Goal: Participate in discussion: Engage in conversation with other users on a specific topic

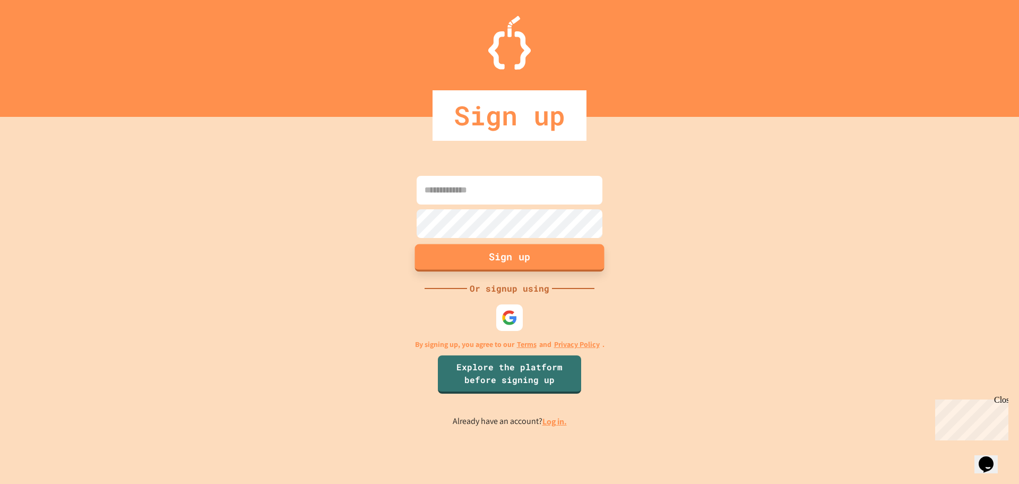
type input "**********"
drag, startPoint x: 538, startPoint y: 266, endPoint x: 562, endPoint y: 437, distance: 172.1
click at [564, 439] on div "**********" at bounding box center [509, 300] width 1019 height 367
click at [555, 420] on link "Log in." at bounding box center [554, 421] width 24 height 11
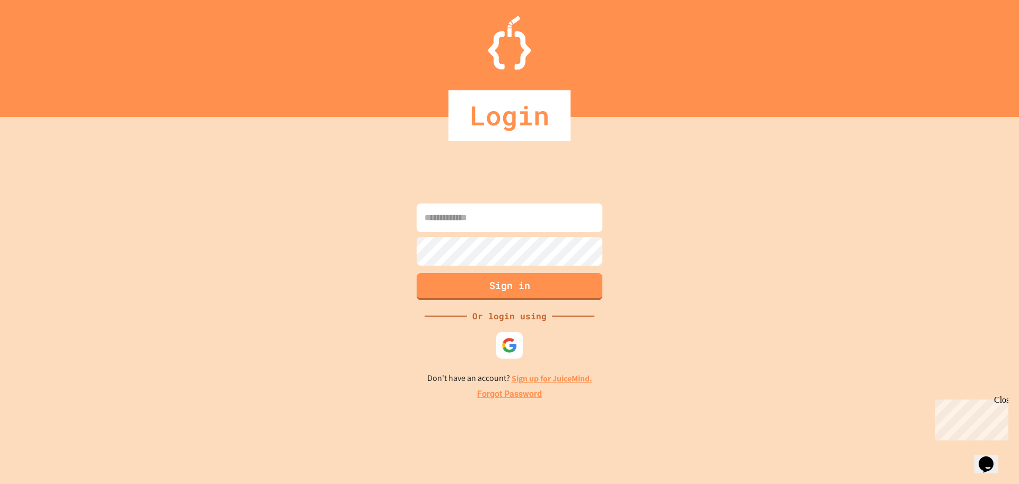
type input "**********"
click at [519, 286] on button "Sign in" at bounding box center [509, 285] width 189 height 28
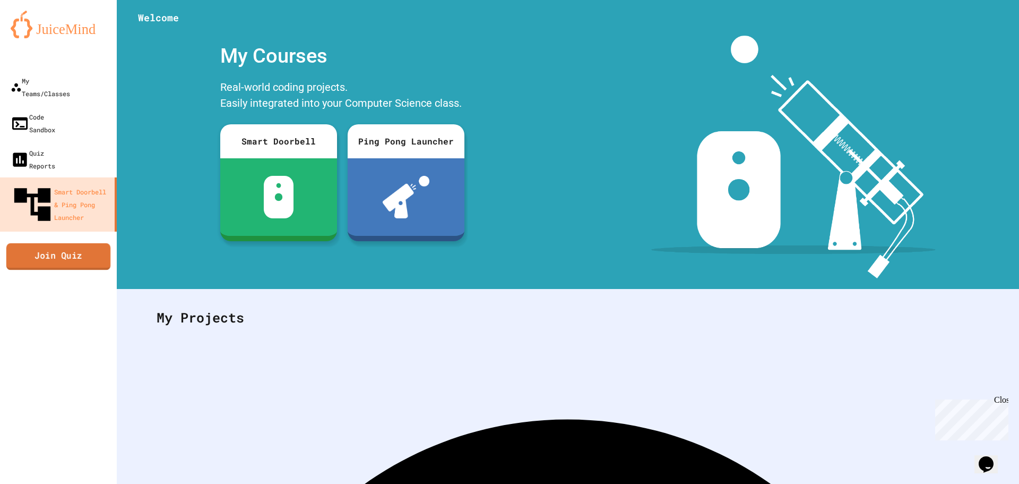
click at [80, 243] on link "Join Quiz" at bounding box center [58, 256] width 104 height 27
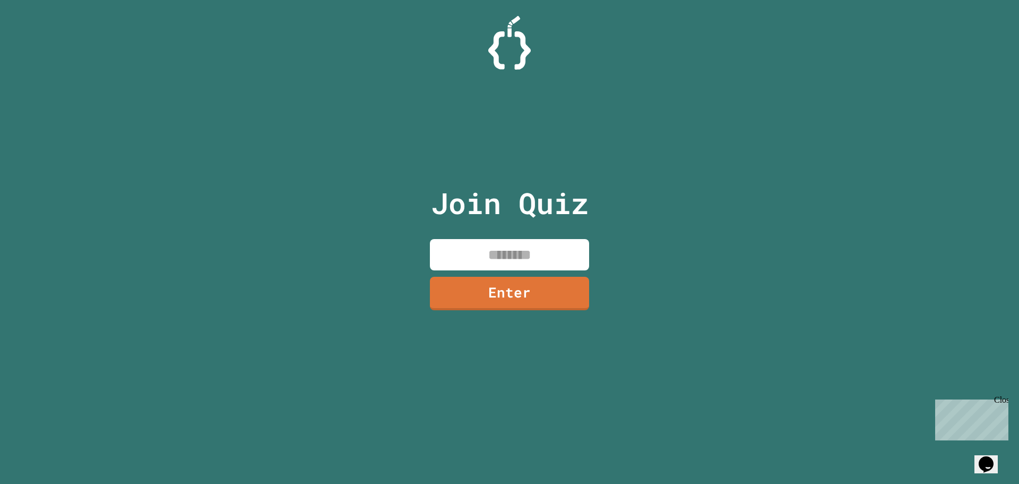
click at [459, 242] on input at bounding box center [509, 254] width 159 height 31
type input "********"
click at [503, 291] on link "Enter" at bounding box center [510, 291] width 148 height 35
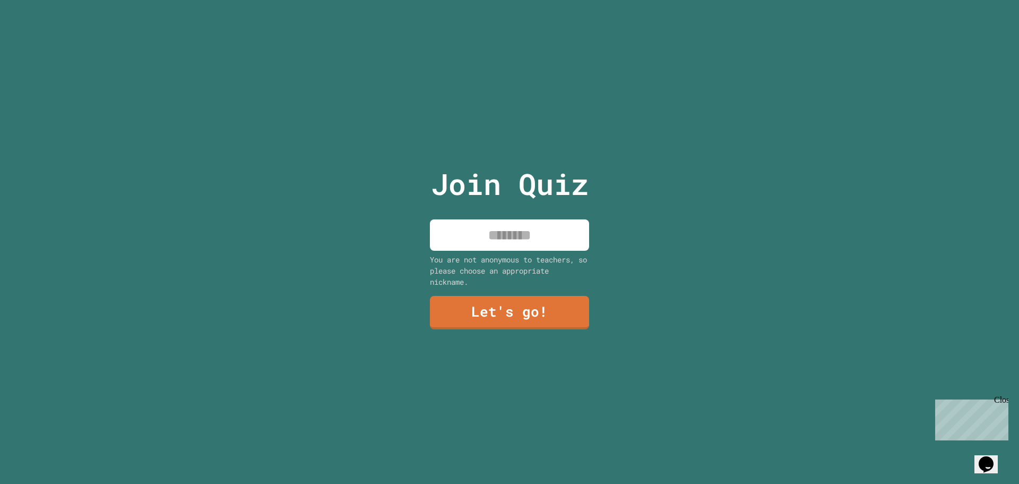
click at [514, 236] on input at bounding box center [509, 234] width 159 height 31
type input "******"
click at [502, 279] on div "You are not anonymous to teachers, so please choose an appropriate nickname." at bounding box center [509, 270] width 159 height 33
click at [503, 294] on link "Let's go!" at bounding box center [509, 311] width 147 height 35
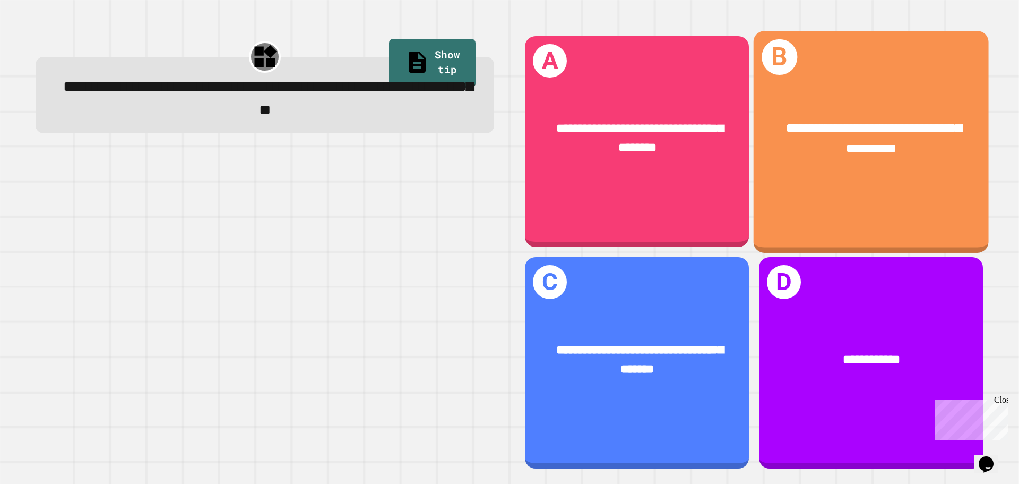
click at [772, 210] on div "**********" at bounding box center [871, 141] width 235 height 221
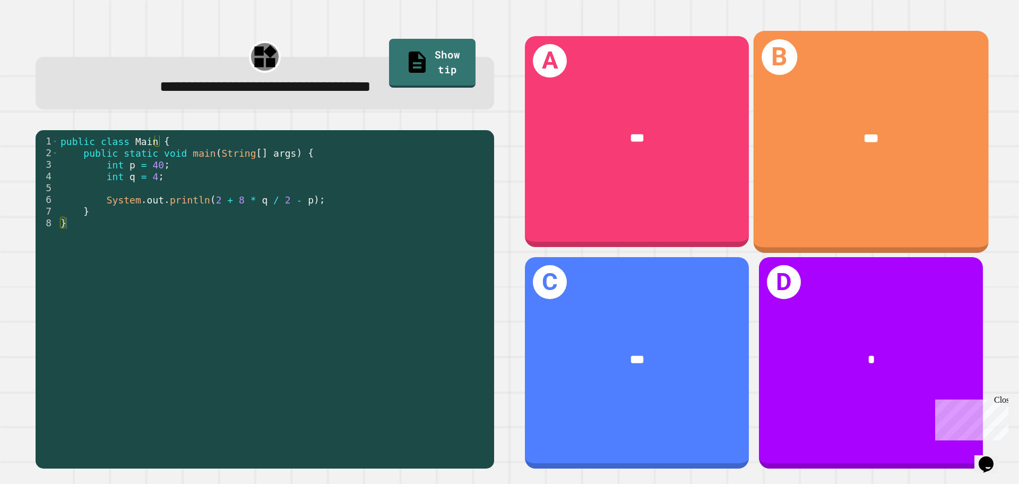
click at [761, 211] on div "B ***" at bounding box center [871, 141] width 235 height 221
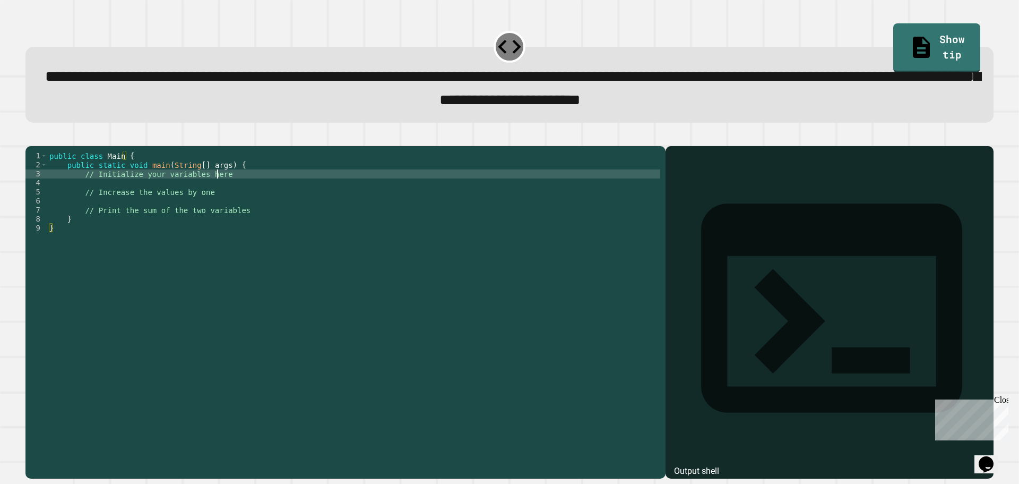
click at [235, 194] on div "public class Main { public static void main ( String [ ] args ) { // Initialize…" at bounding box center [353, 300] width 613 height 298
type textarea "*"
type textarea "*********"
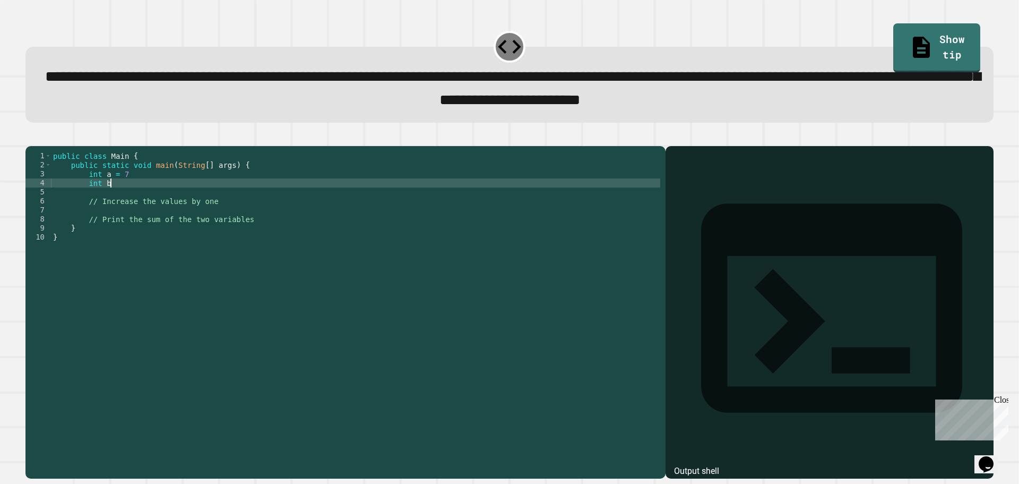
scroll to position [0, 4]
type textarea "*********"
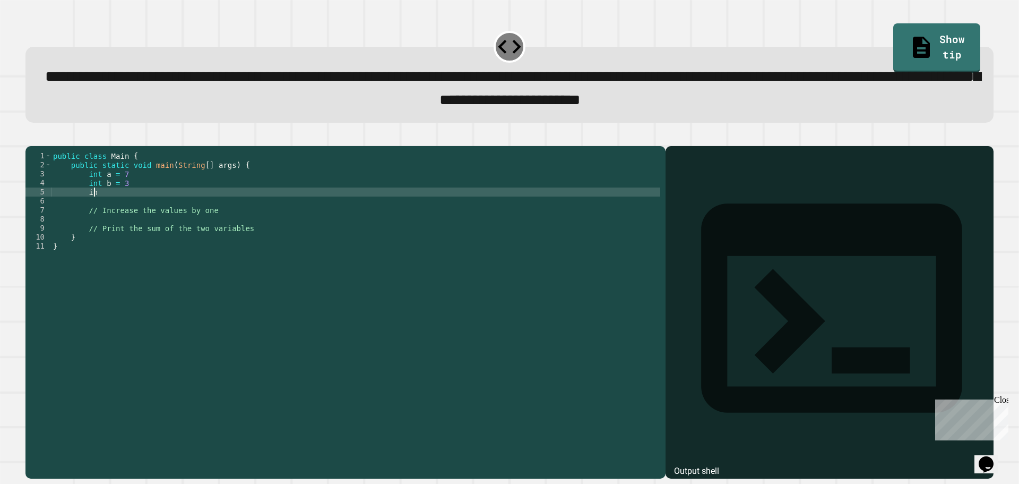
type textarea "*"
type textarea "***"
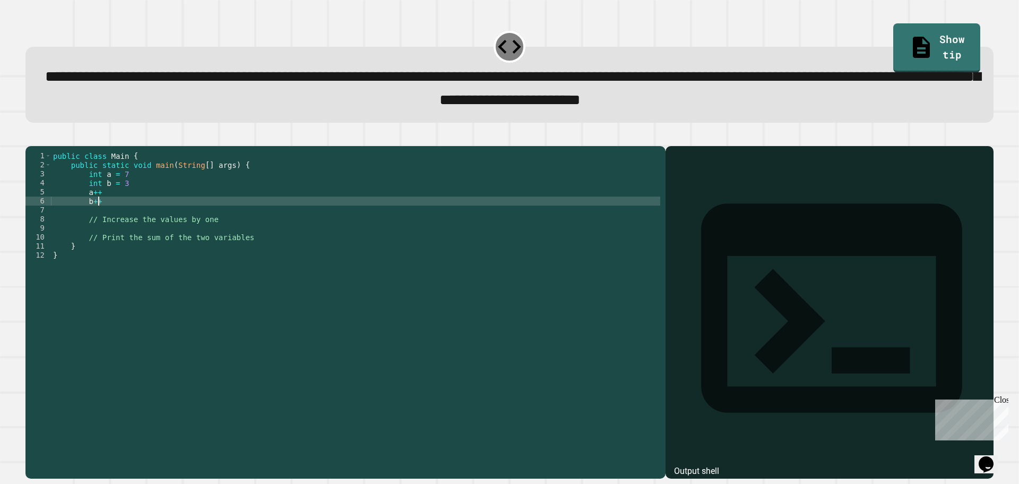
scroll to position [0, 3]
type textarea "*"
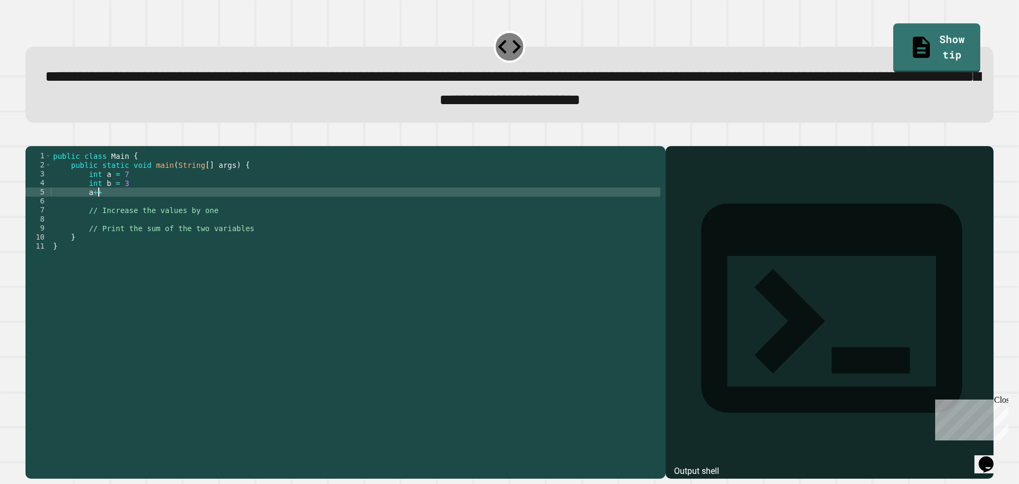
type textarea "*"
click at [232, 193] on div "public class Main { public static void main ( String [ ] args ) { int a = 7 int…" at bounding box center [355, 300] width 609 height 298
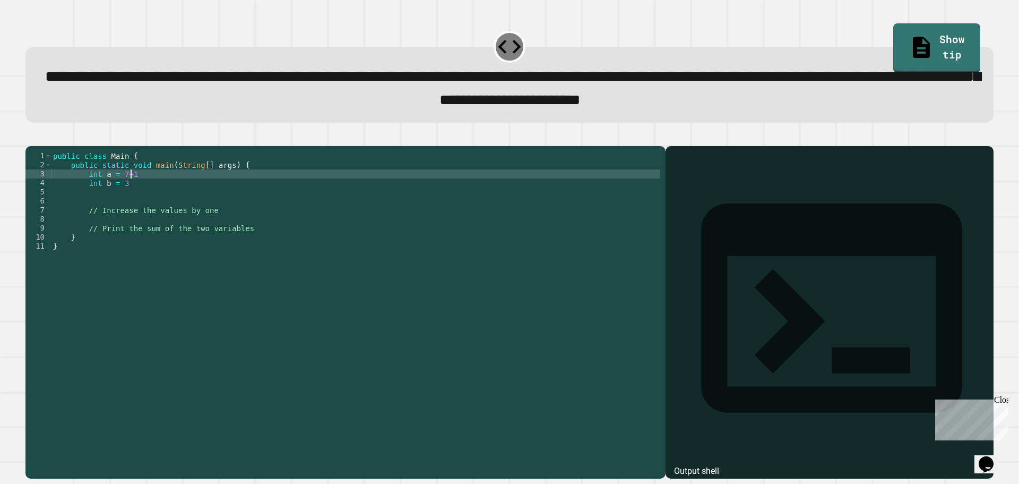
click at [221, 197] on div "public class Main { public static void main ( String [ ] args ) { int a = 7+1 i…" at bounding box center [355, 300] width 609 height 298
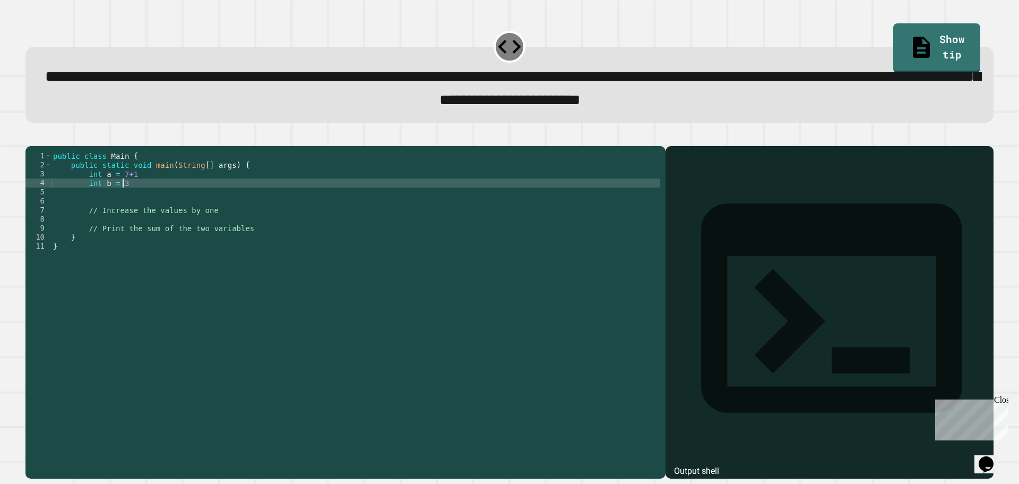
scroll to position [0, 4]
type textarea "**********"
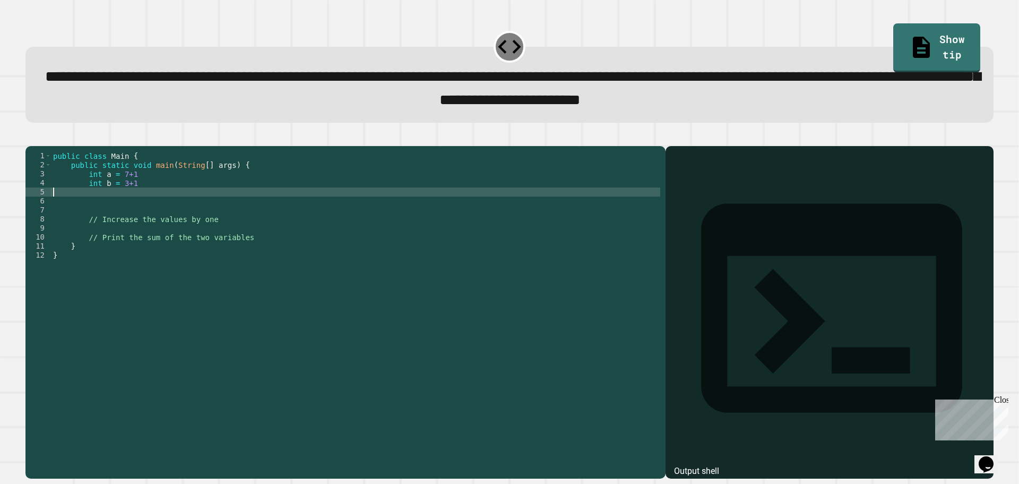
scroll to position [0, 0]
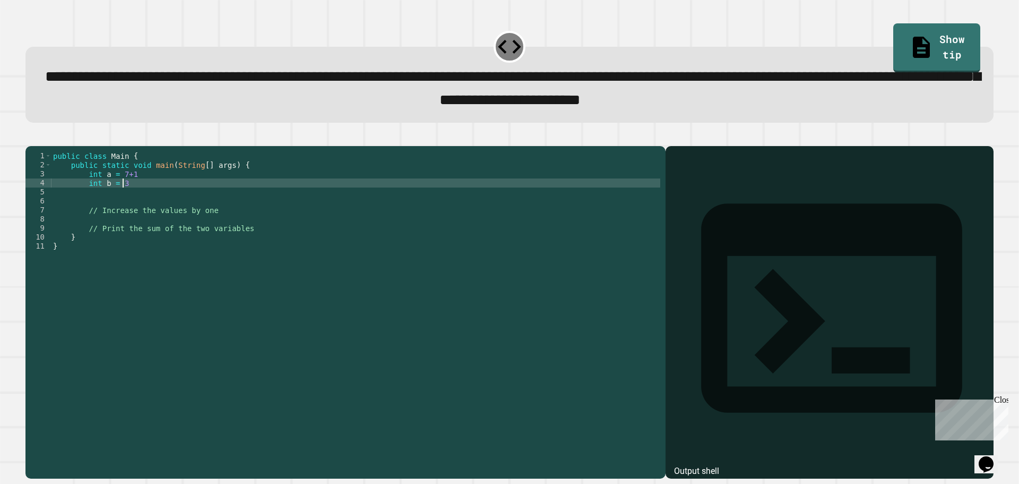
click at [157, 187] on div "public class Main { public static void main ( String [ ] args ) { int a = 7+1 i…" at bounding box center [355, 300] width 609 height 298
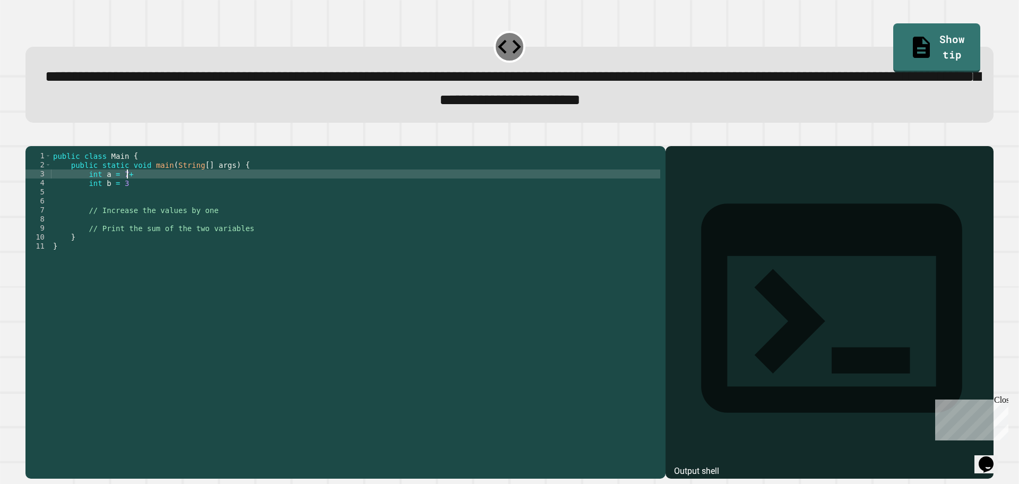
type textarea "*********"
click at [121, 210] on div "public class Main { public static void main ( String [ ] args ) { int a = 7 int…" at bounding box center [355, 300] width 609 height 298
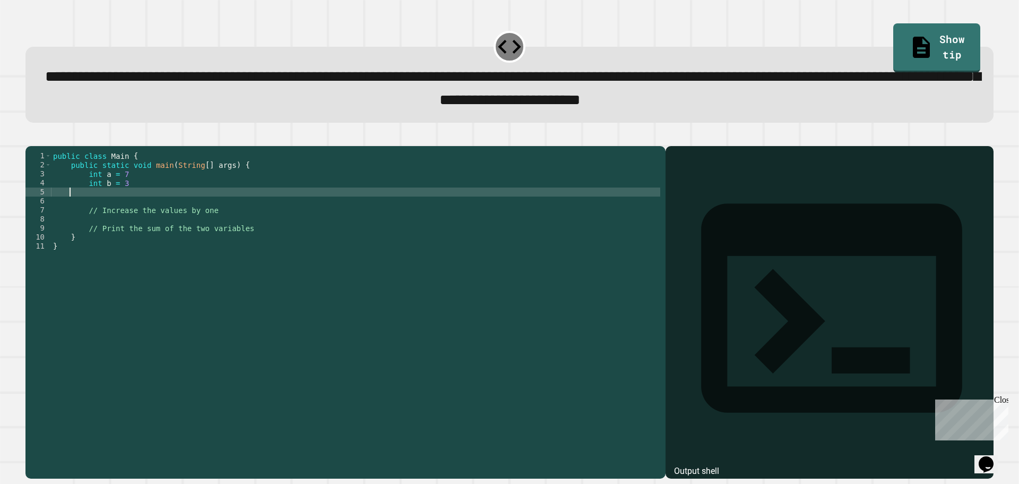
scroll to position [0, 0]
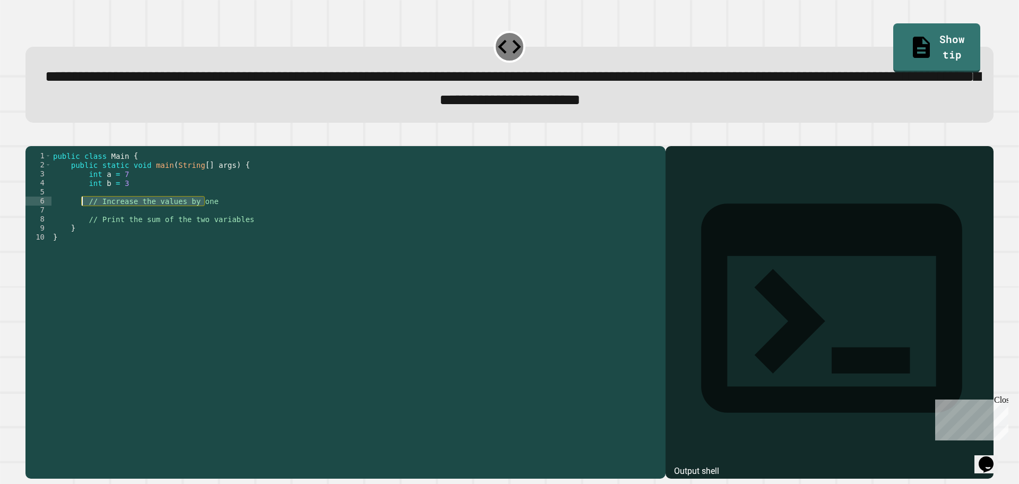
drag, startPoint x: 215, startPoint y: 219, endPoint x: 84, endPoint y: 218, distance: 131.1
click at [84, 218] on div "public class Main { public static void main ( String [ ] args ) { int a = 7 int…" at bounding box center [355, 300] width 609 height 298
type textarea "**********"
click at [84, 218] on div "public class Main { public static void main ( String [ ] args ) { int a = 7 int…" at bounding box center [355, 291] width 609 height 280
drag, startPoint x: 86, startPoint y: 219, endPoint x: 206, endPoint y: 221, distance: 120.0
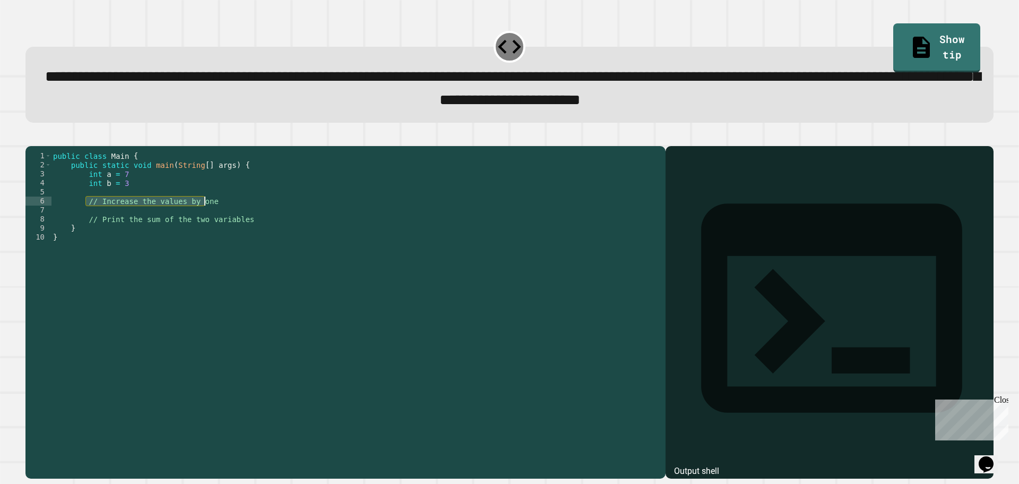
click at [206, 221] on div "public class Main { public static void main ( String [ ] args ) { int a = 7 int…" at bounding box center [355, 300] width 609 height 298
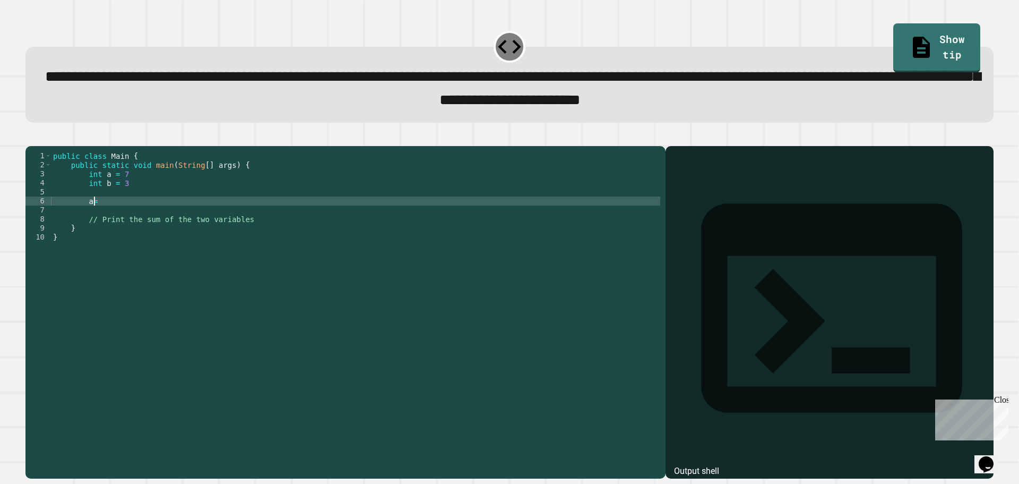
scroll to position [0, 3]
type textarea "*****"
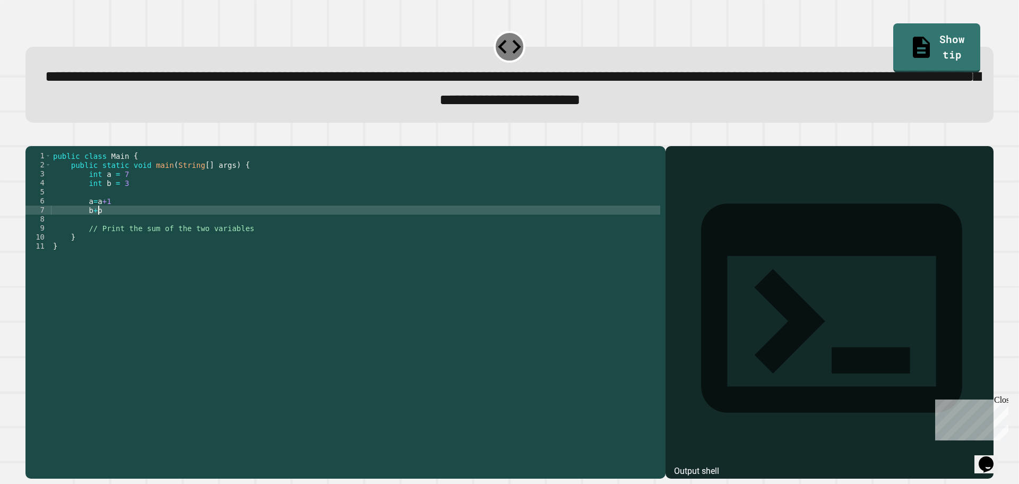
type textarea "*****"
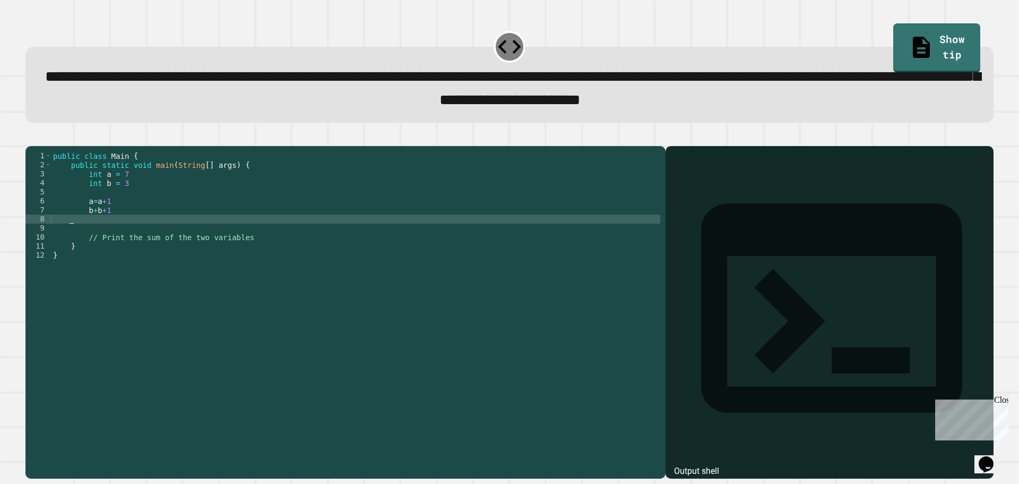
scroll to position [0, 0]
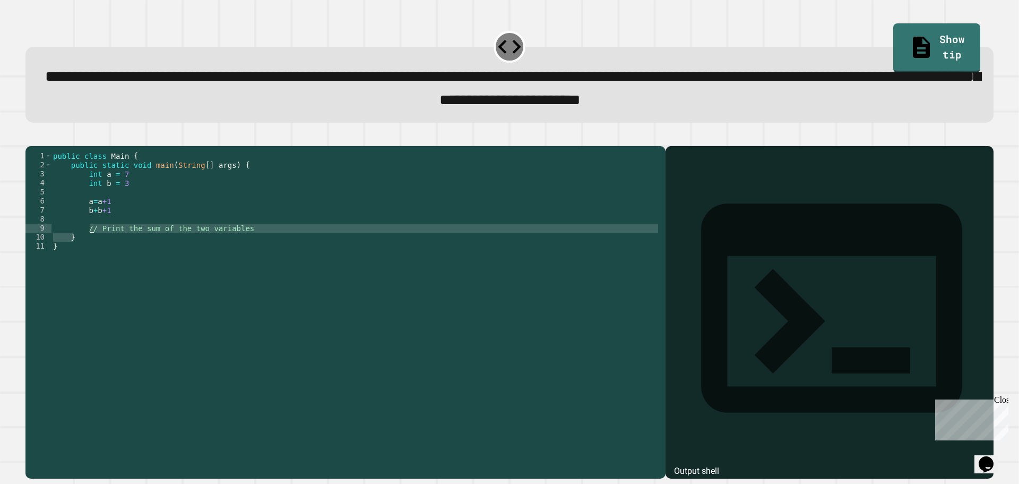
drag, startPoint x: 241, startPoint y: 250, endPoint x: 89, endPoint y: 242, distance: 152.0
click at [89, 242] on div "public class Main { public static void main ( String [ ] args ) { int a = 7 int…" at bounding box center [355, 300] width 609 height 298
click at [88, 242] on div "public class Main { public static void main ( String [ ] args ) { int a = 7 int…" at bounding box center [355, 291] width 609 height 280
click at [229, 248] on div "public class Main { public static void main ( String [ ] args ) { int a = 7 int…" at bounding box center [355, 300] width 609 height 298
click at [243, 242] on div "public class Main { public static void main ( String [ ] args ) { int a = 7 int…" at bounding box center [355, 300] width 609 height 298
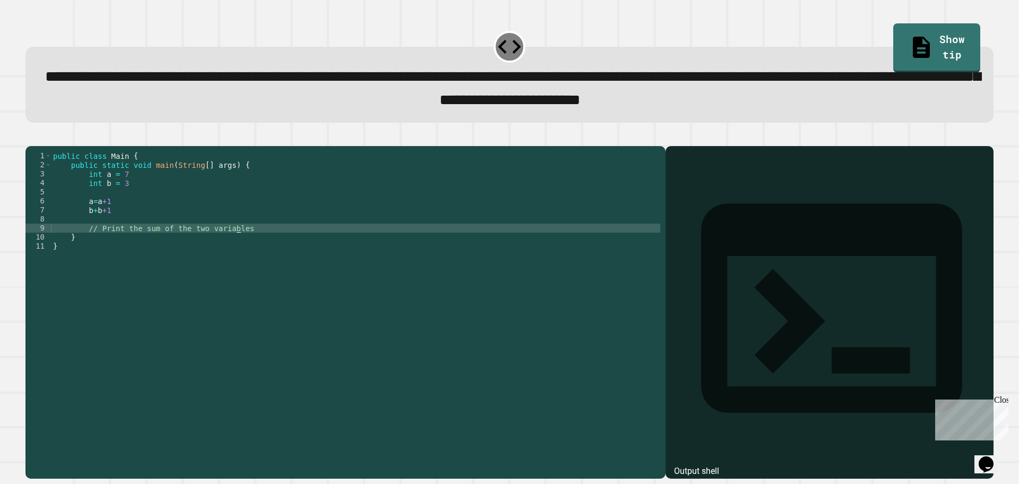
click at [236, 242] on div "public class Main { public static void main ( String [ ] args ) { int a = 7 int…" at bounding box center [355, 300] width 609 height 298
type textarea "*"
click at [107, 217] on div "public class Main { public static void main ( String [ ] args ) { int a = 7 int…" at bounding box center [355, 300] width 609 height 298
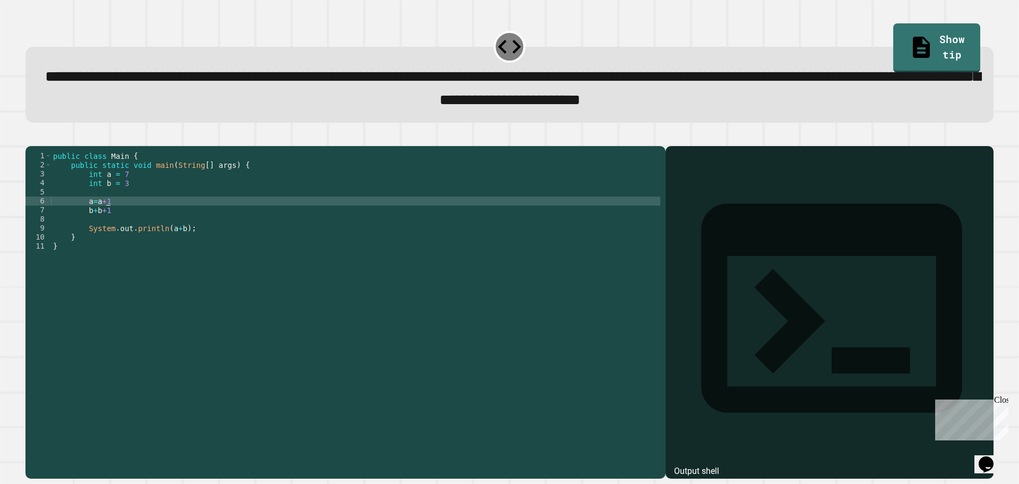
scroll to position [0, 3]
click at [139, 193] on div "public class Main { public static void main ( String [ ] args ) { int a = 7 int…" at bounding box center [355, 300] width 609 height 298
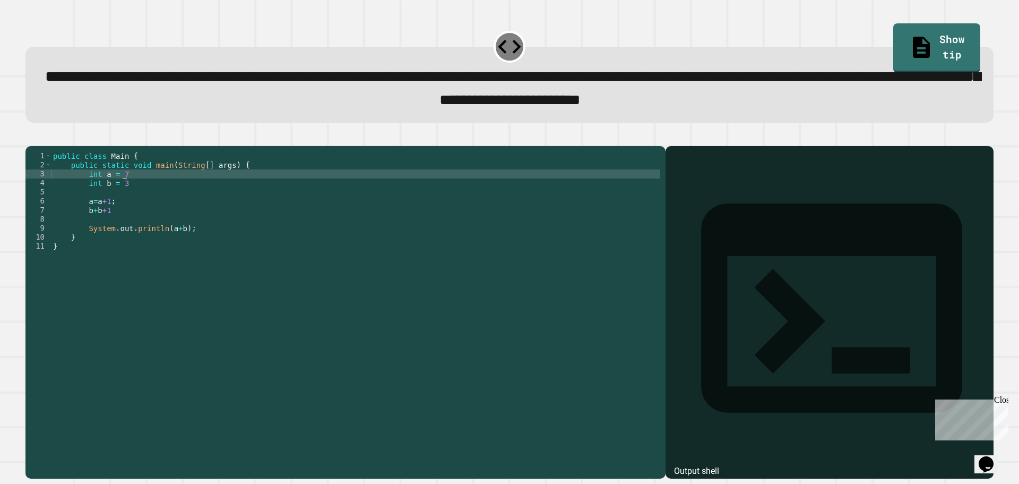
scroll to position [0, 4]
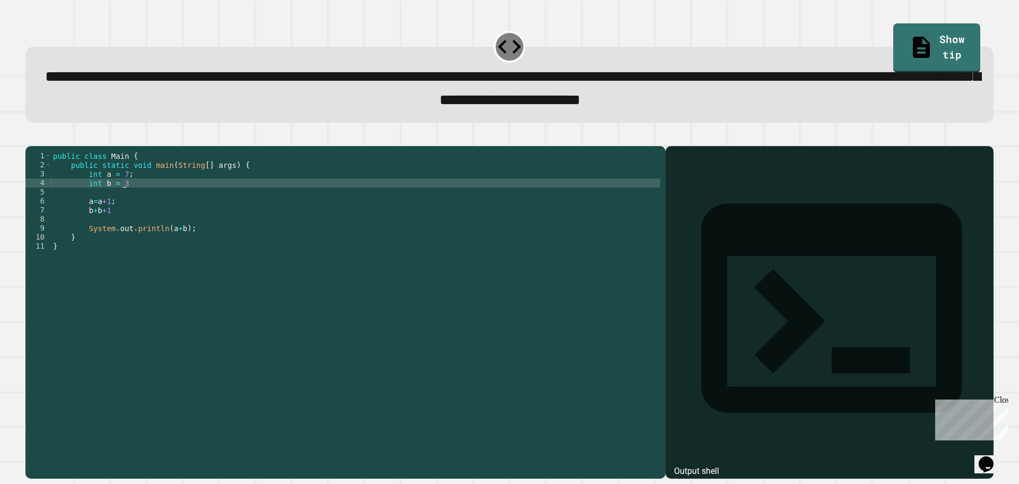
click at [135, 199] on div "public class Main { public static void main ( String [ ] args ) { int a = 7 ; i…" at bounding box center [355, 300] width 609 height 298
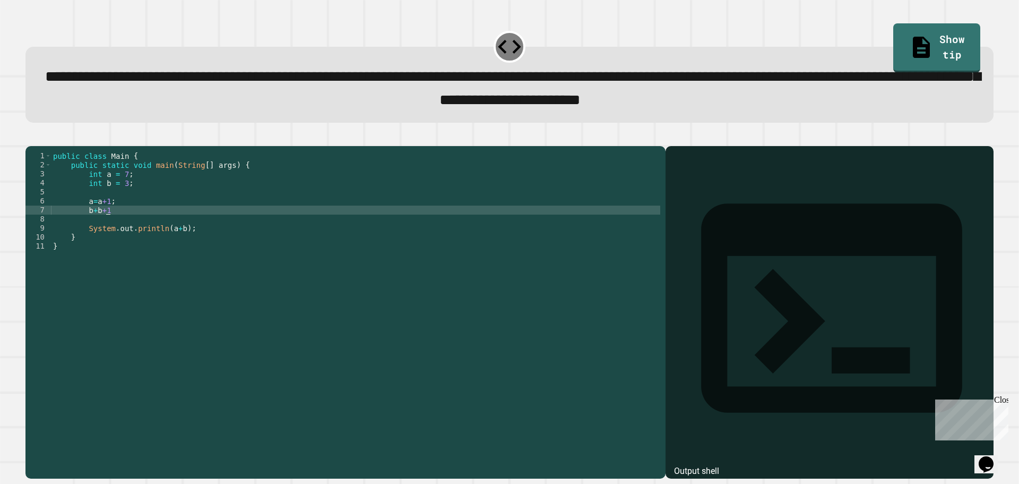
click at [108, 227] on div "public class Main { public static void main ( String [ ] args ) { int a = 7 ; i…" at bounding box center [355, 300] width 609 height 298
click at [94, 227] on div "public class Main { public static void main ( String [ ] args ) { int a = 7 ; i…" at bounding box center [355, 300] width 609 height 298
click at [31, 137] on icon "button" at bounding box center [31, 137] width 0 height 0
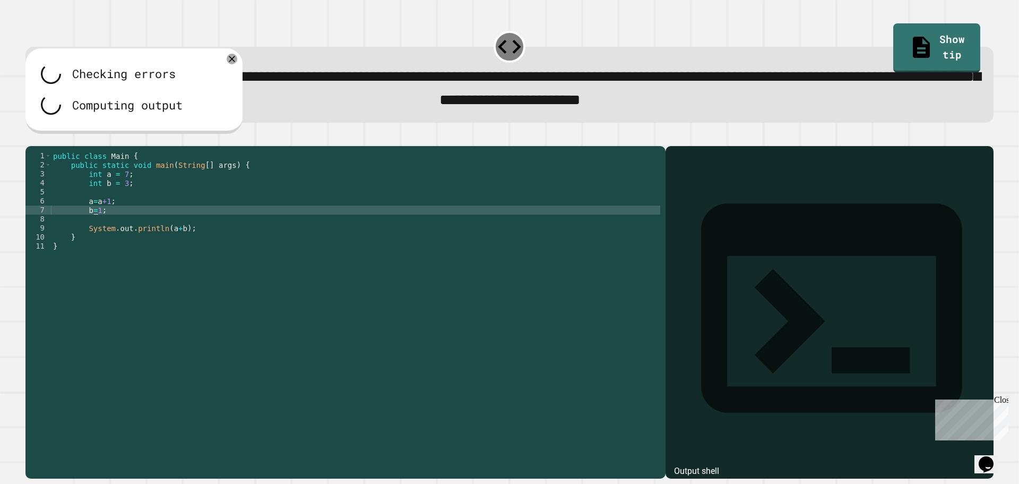
click at [94, 228] on div "public class Main { public static void main ( String [ ] args ) { int a = 7 ; i…" at bounding box center [355, 300] width 609 height 298
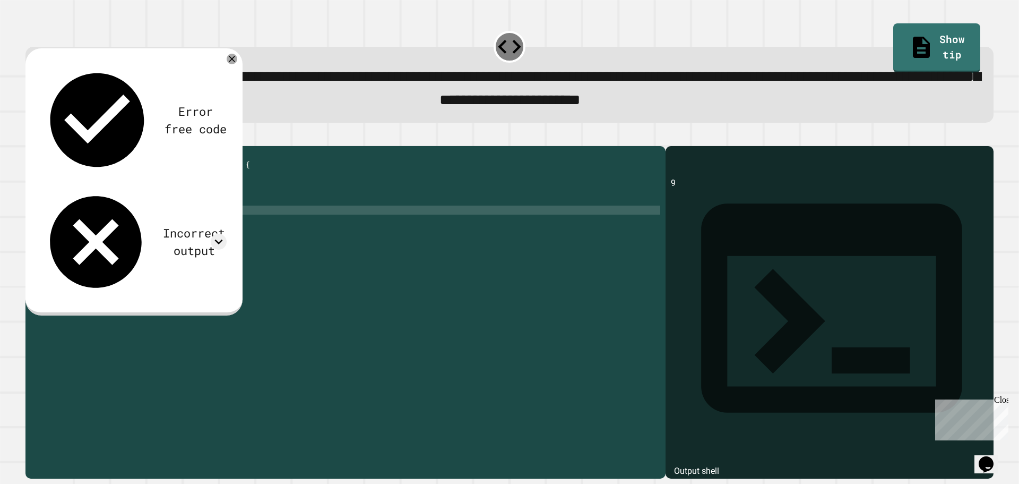
scroll to position [0, 3]
click at [229, 65] on icon at bounding box center [232, 59] width 12 height 12
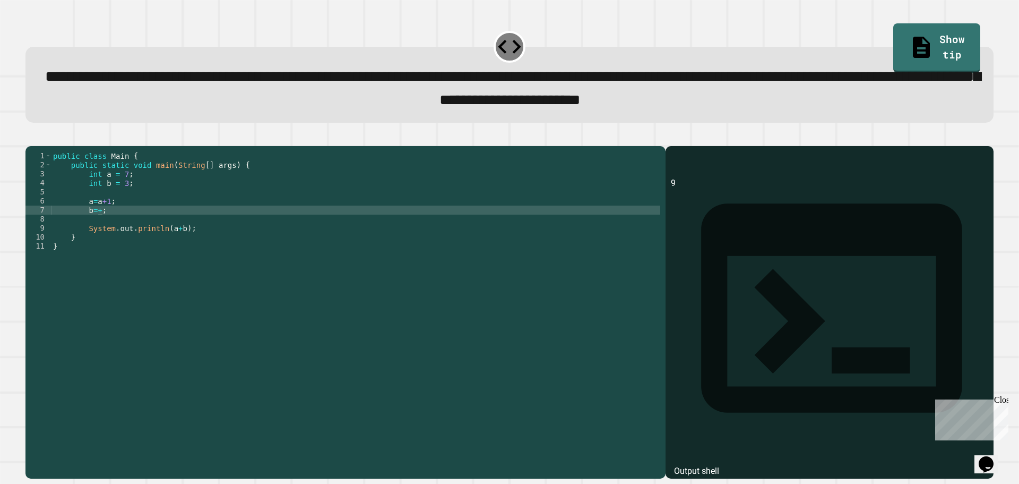
click at [93, 225] on div "public class Main { public static void main ( String [ ] args ) { int a = 7 ; i…" at bounding box center [355, 300] width 609 height 298
type textarea "********"
click at [31, 137] on icon "button" at bounding box center [31, 137] width 0 height 0
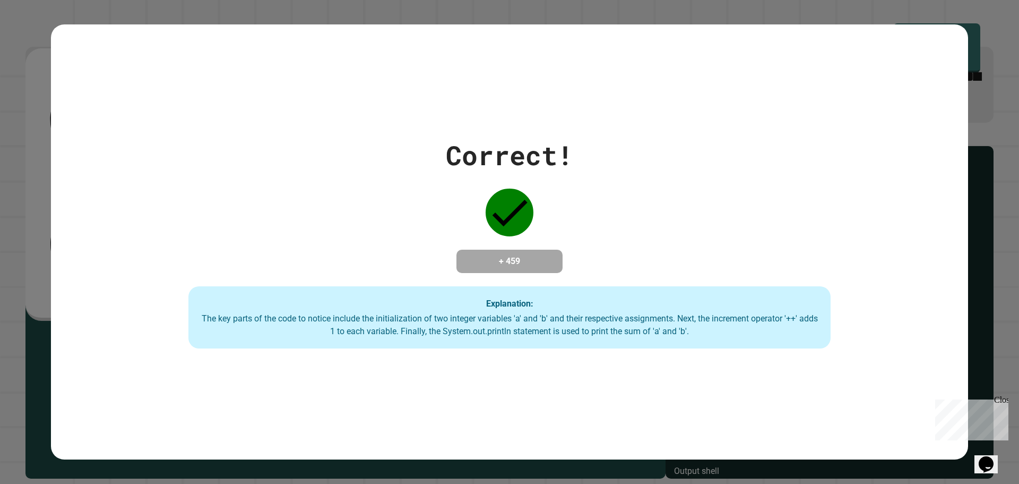
click at [998, 402] on div "Close" at bounding box center [1000, 401] width 13 height 13
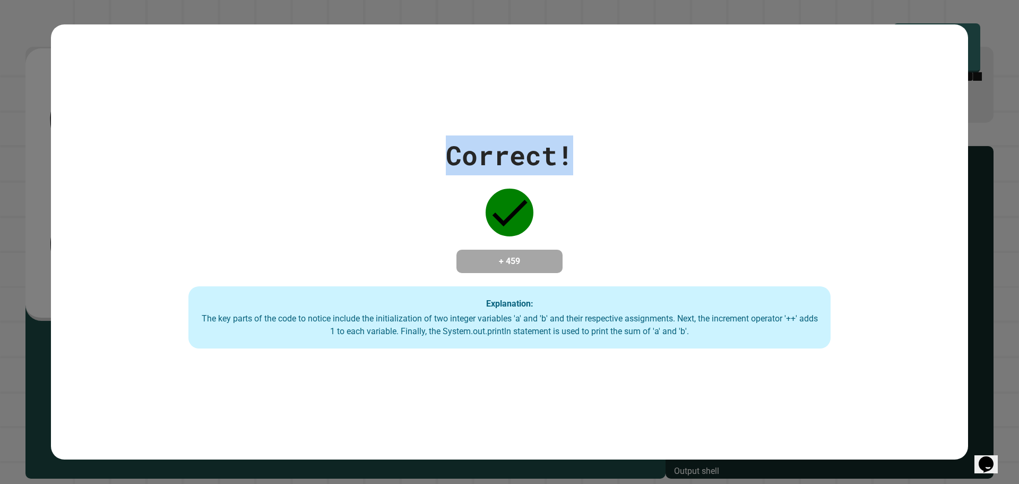
drag, startPoint x: 572, startPoint y: 142, endPoint x: 441, endPoint y: 119, distance: 133.6
click at [441, 119] on div "Correct! + 459 Explanation: The key parts of the code to notice include the ini…" at bounding box center [509, 241] width 917 height 435
click at [416, 140] on div "Correct! + 459 Explanation: The key parts of the code to notice include the ini…" at bounding box center [509, 241] width 917 height 213
drag, startPoint x: 436, startPoint y: 140, endPoint x: 564, endPoint y: 156, distance: 129.4
click at [564, 156] on div "Correct! + 459 Explanation: The key parts of the code to notice include the ini…" at bounding box center [509, 241] width 917 height 213
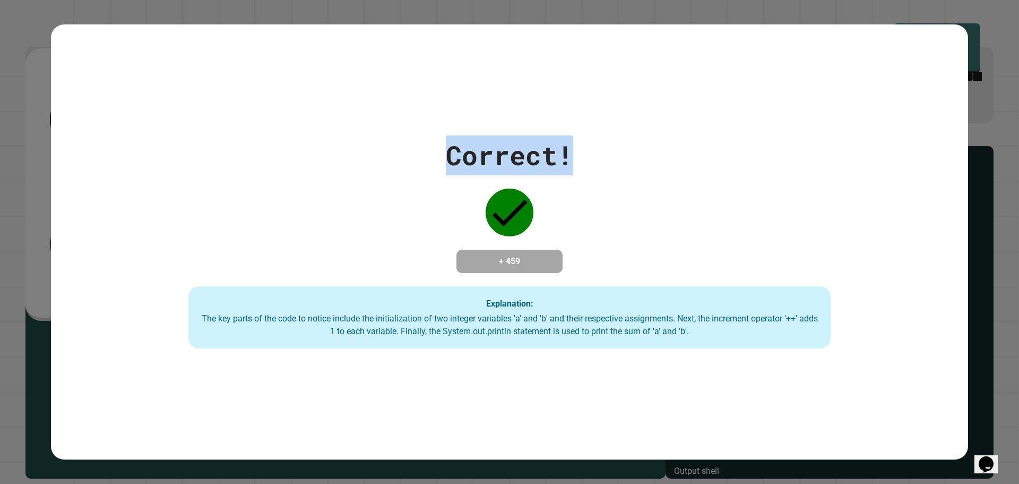
click at [581, 145] on div "Correct! + 459 Explanation: The key parts of the code to notice include the ini…" at bounding box center [509, 241] width 917 height 213
click at [580, 145] on div "Correct! + 459 Explanation: The key parts of the code to notice include the ini…" at bounding box center [509, 241] width 917 height 213
drag, startPoint x: 566, startPoint y: 150, endPoint x: 445, endPoint y: 136, distance: 122.3
click at [446, 136] on div "Correct!" at bounding box center [509, 155] width 127 height 40
click at [423, 137] on div "Correct! + 459 Explanation: The key parts of the code to notice include the ini…" at bounding box center [509, 241] width 917 height 213
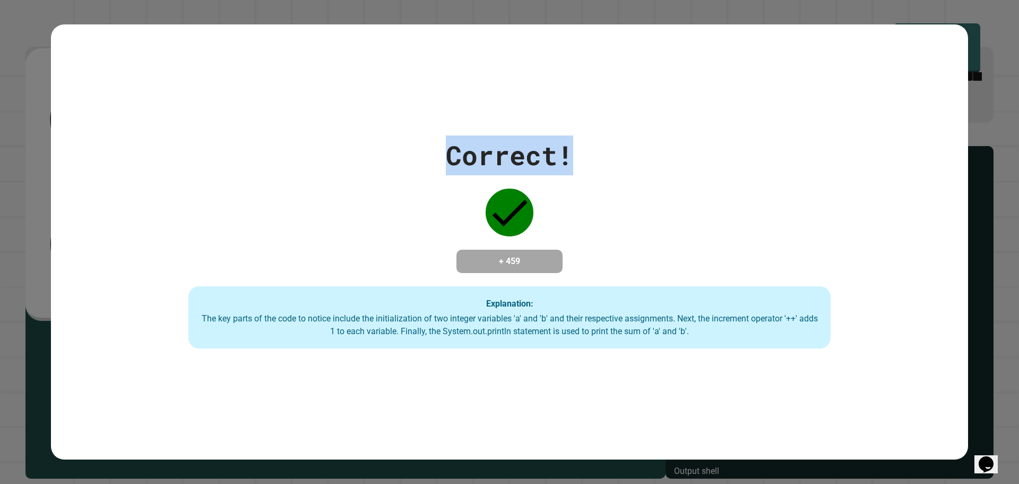
drag, startPoint x: 429, startPoint y: 137, endPoint x: 568, endPoint y: 152, distance: 139.3
click at [568, 152] on div "Correct! + 459 Explanation: The key parts of the code to notice include the ini…" at bounding box center [509, 241] width 917 height 213
click at [568, 152] on div "Correct!" at bounding box center [509, 155] width 127 height 40
drag, startPoint x: 568, startPoint y: 152, endPoint x: 471, endPoint y: 144, distance: 97.4
click at [471, 144] on div "Correct!" at bounding box center [509, 155] width 127 height 40
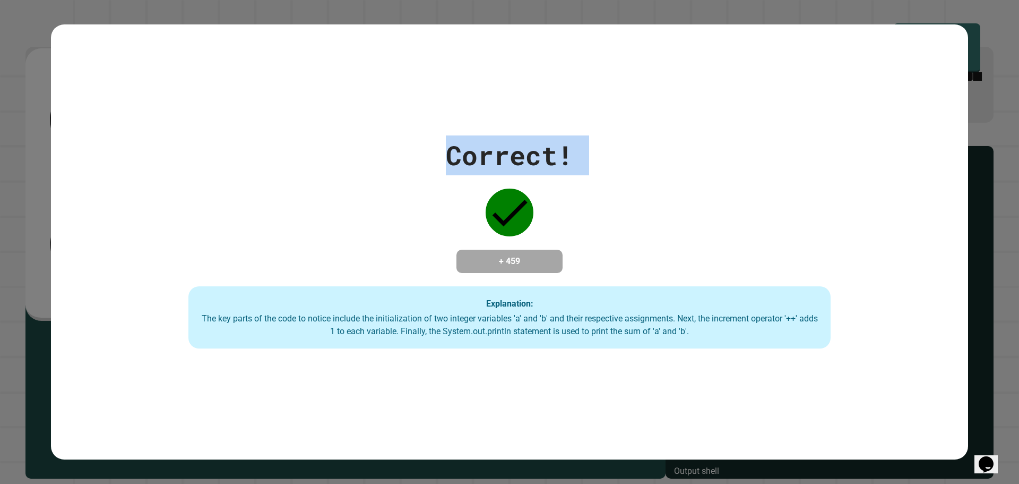
click at [425, 135] on div "Correct! + 459 Explanation: The key parts of the code to notice include the ini…" at bounding box center [509, 241] width 917 height 213
drag, startPoint x: 425, startPoint y: 135, endPoint x: 563, endPoint y: 133, distance: 138.0
click at [563, 135] on div "Correct! + 459 Explanation: The key parts of the code to notice include the ini…" at bounding box center [509, 241] width 917 height 213
click at [582, 141] on div "Correct! + 459 Explanation: The key parts of the code to notice include the ini…" at bounding box center [509, 241] width 917 height 213
drag, startPoint x: 579, startPoint y: 145, endPoint x: 369, endPoint y: 150, distance: 209.7
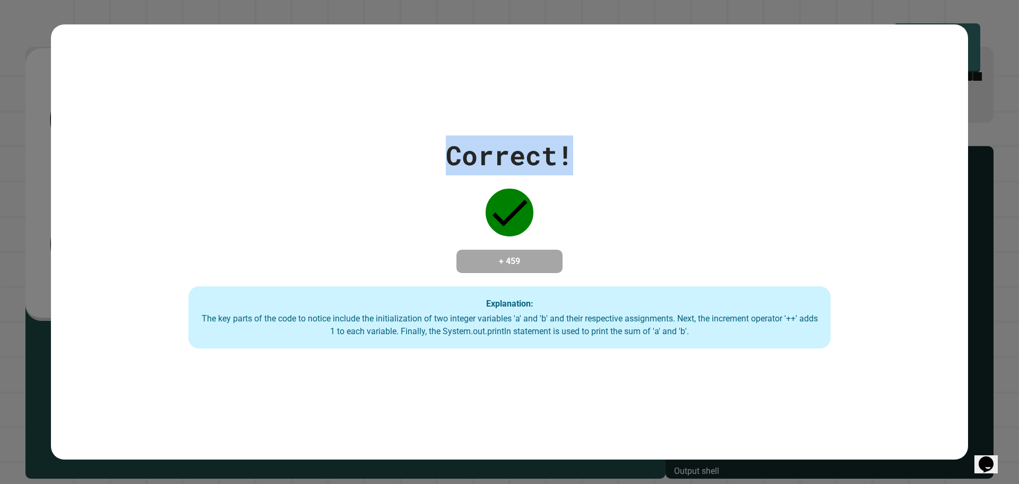
click at [369, 150] on div "Correct! + 459 Explanation: The key parts of the code to notice include the ini…" at bounding box center [509, 241] width 917 height 213
drag, startPoint x: 368, startPoint y: 150, endPoint x: 645, endPoint y: 170, distance: 278.3
click at [645, 170] on div "Correct! + 459 Explanation: The key parts of the code to notice include the ini…" at bounding box center [509, 241] width 917 height 213
click at [645, 171] on div "Correct! + 459 Explanation: The key parts of the code to notice include the ini…" at bounding box center [509, 241] width 917 height 213
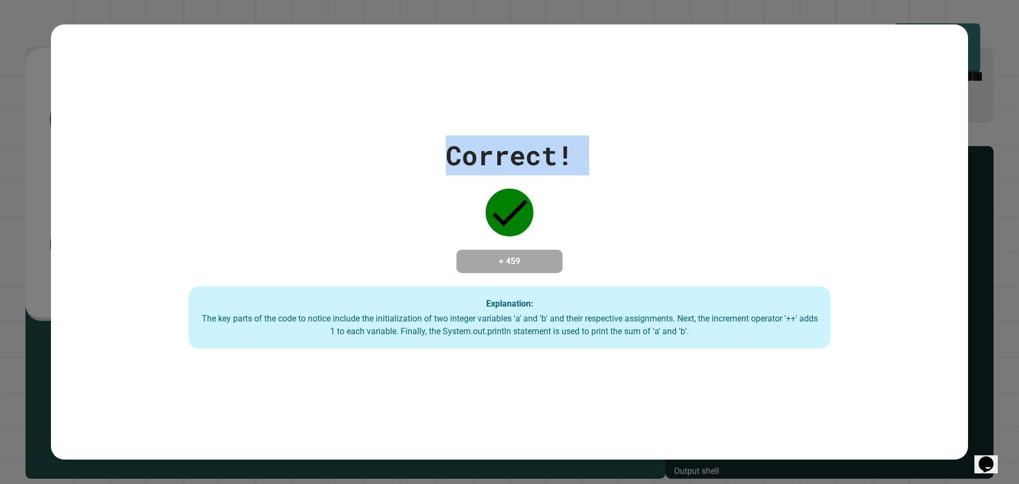
click at [596, 149] on div "Correct! + 459 Explanation: The key parts of the code to notice include the ini…" at bounding box center [509, 241] width 917 height 213
drag, startPoint x: 572, startPoint y: 144, endPoint x: 466, endPoint y: 153, distance: 106.5
click at [466, 153] on div "Correct! + 459 Explanation: The key parts of the code to notice include the ini…" at bounding box center [509, 241] width 917 height 213
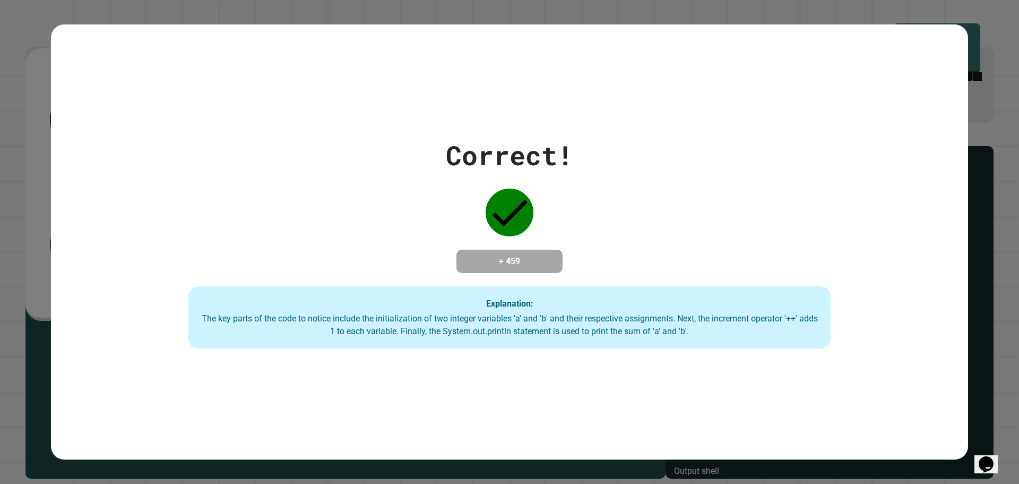
click at [440, 154] on div "Correct! + 459 Explanation: The key parts of the code to notice include the ini…" at bounding box center [509, 241] width 917 height 213
drag, startPoint x: 435, startPoint y: 156, endPoint x: 549, endPoint y: 152, distance: 114.7
click at [549, 152] on div "Correct! + 459 Explanation: The key parts of the code to notice include the ini…" at bounding box center [509, 241] width 917 height 213
click at [573, 151] on div "Correct! + 459 Explanation: The key parts of the code to notice include the ini…" at bounding box center [509, 241] width 917 height 213
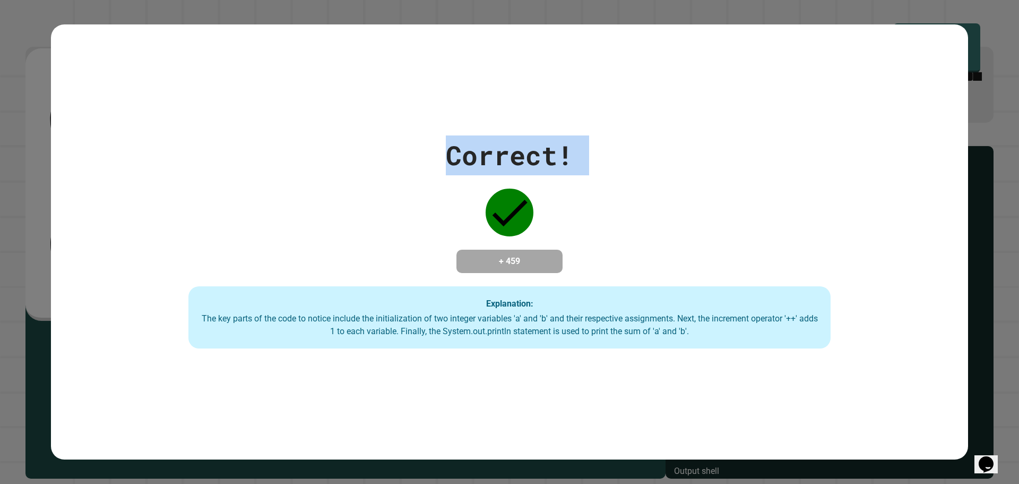
drag, startPoint x: 573, startPoint y: 151, endPoint x: 497, endPoint y: 160, distance: 75.9
click at [497, 160] on div "Correct! + 459 Explanation: The key parts of the code to notice include the ini…" at bounding box center [509, 241] width 917 height 213
click at [446, 153] on div "Correct!" at bounding box center [509, 155] width 127 height 40
drag, startPoint x: 426, startPoint y: 153, endPoint x: 591, endPoint y: 148, distance: 165.2
click at [591, 148] on div "Correct! + 459 Explanation: The key parts of the code to notice include the ini…" at bounding box center [509, 241] width 917 height 213
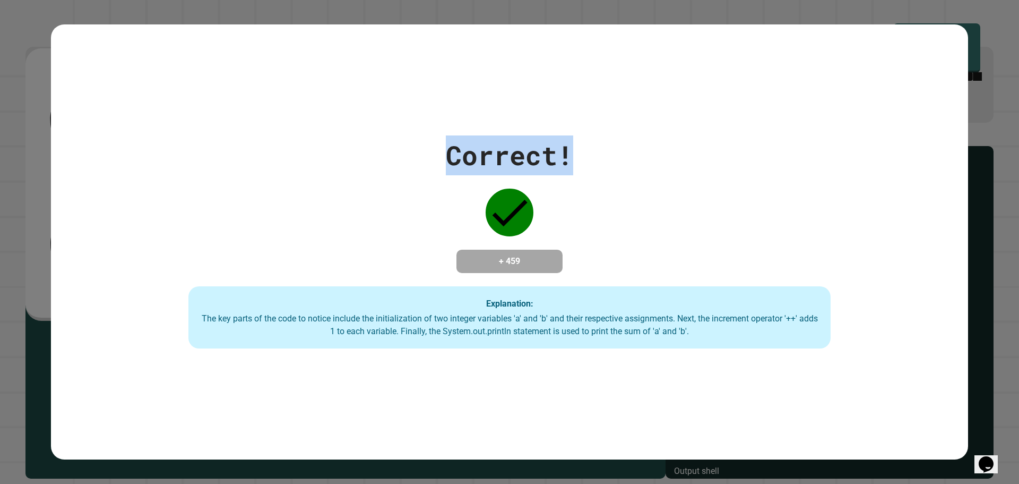
click at [591, 148] on div "Correct! + 459 Explanation: The key parts of the code to notice include the ini…" at bounding box center [509, 241] width 917 height 213
drag, startPoint x: 591, startPoint y: 148, endPoint x: 378, endPoint y: 124, distance: 213.7
click at [424, 135] on div "Correct! + 459 Explanation: The key parts of the code to notice include the ini…" at bounding box center [509, 241] width 917 height 213
click at [373, 124] on div "Correct! + 459 Explanation: The key parts of the code to notice include the ini…" at bounding box center [509, 241] width 917 height 435
drag, startPoint x: 514, startPoint y: 140, endPoint x: 682, endPoint y: 163, distance: 169.8
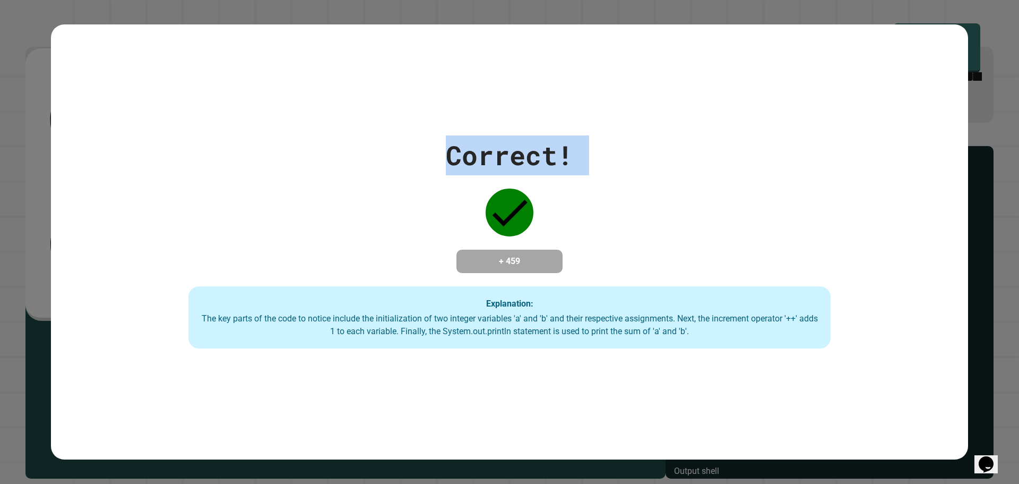
click at [682, 163] on div "Correct! + 459 Explanation: The key parts of the code to notice include the ini…" at bounding box center [509, 241] width 917 height 435
click at [678, 169] on div "Correct! + 459 Explanation: The key parts of the code to notice include the ini…" at bounding box center [509, 241] width 917 height 213
drag, startPoint x: 652, startPoint y: 169, endPoint x: 405, endPoint y: 163, distance: 246.9
click at [405, 163] on div "Correct! + 459 Explanation: The key parts of the code to notice include the ini…" at bounding box center [509, 241] width 917 height 213
click at [403, 160] on div "Correct! + 459 Explanation: The key parts of the code to notice include the ini…" at bounding box center [509, 241] width 917 height 213
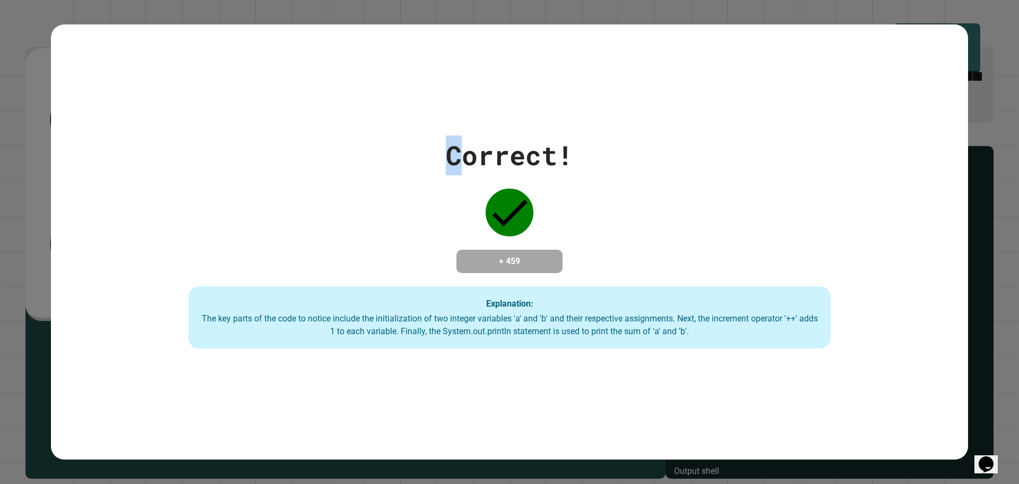
drag, startPoint x: 426, startPoint y: 151, endPoint x: 453, endPoint y: 150, distance: 27.1
click at [453, 150] on div "Correct! + 459 Explanation: The key parts of the code to notice include the ini…" at bounding box center [509, 241] width 917 height 213
click at [400, 153] on div "Correct! + 459 Explanation: The key parts of the code to notice include the ini…" at bounding box center [509, 241] width 917 height 213
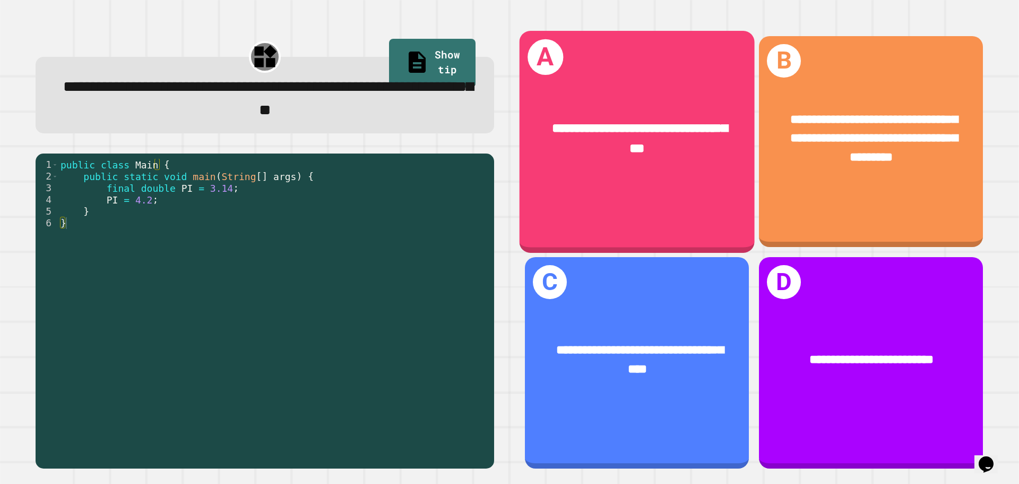
click at [563, 166] on div "**********" at bounding box center [637, 138] width 235 height 91
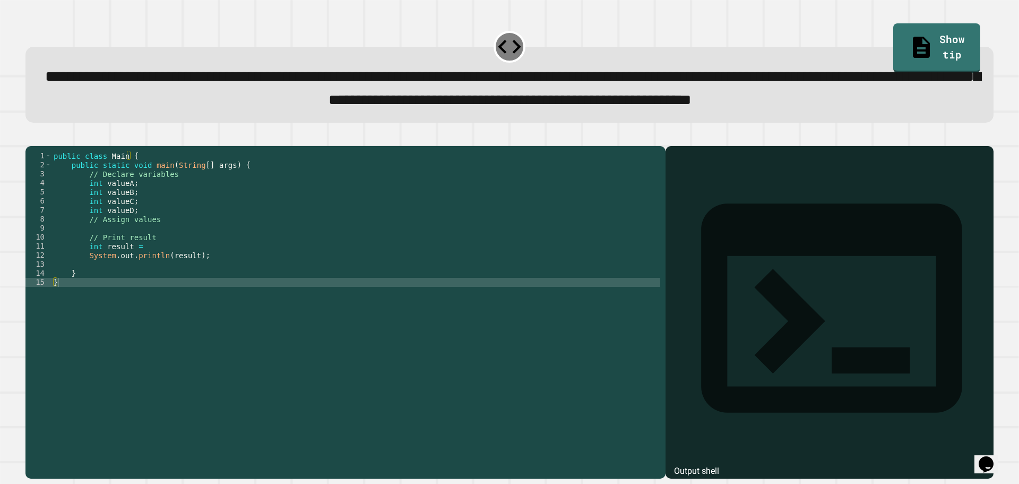
click at [155, 225] on div "public class Main { public static void main ( String [ ] args ) { // Declare va…" at bounding box center [355, 286] width 609 height 271
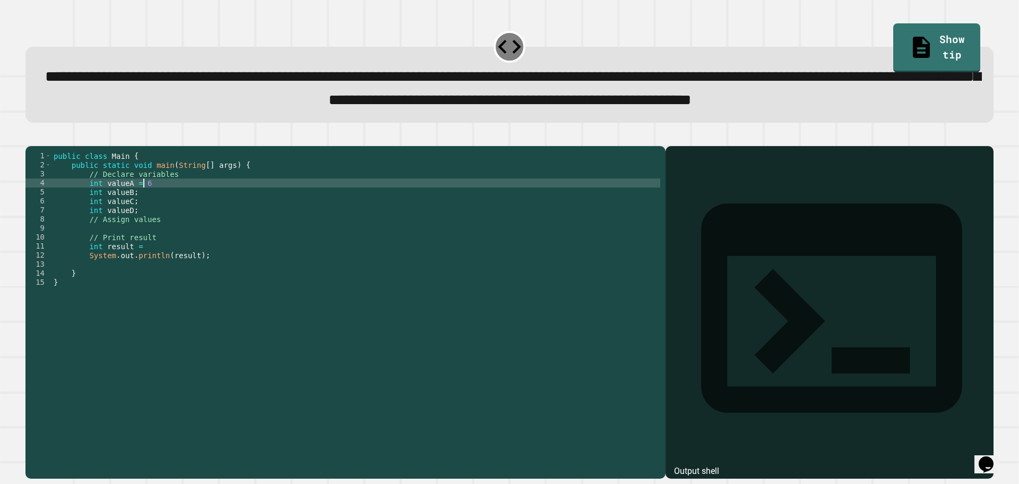
scroll to position [0, 6]
click at [144, 237] on div "public class Main { public static void main ( String [ ] args ) { // Declare va…" at bounding box center [355, 286] width 609 height 271
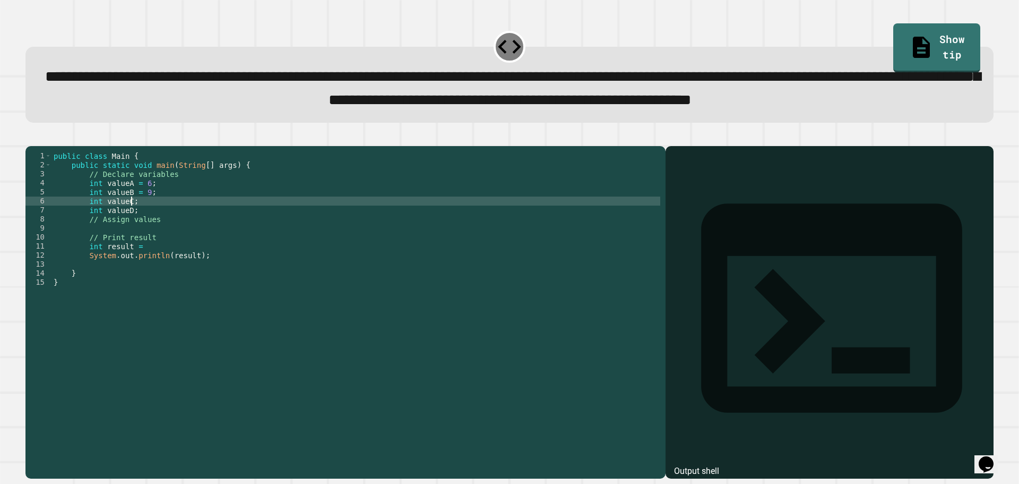
click at [146, 245] on div "public class Main { public static void main ( String [ ] args ) { // Declare va…" at bounding box center [355, 286] width 609 height 271
click at [154, 247] on div "public class Main { public static void main ( String [ ] args ) { // Declare va…" at bounding box center [355, 286] width 609 height 271
click at [152, 247] on div "public class Main { public static void main ( String [ ] args ) { // Declare va…" at bounding box center [355, 286] width 609 height 271
click at [170, 248] on div "public class Main { public static void main ( String [ ] args ) { // Declare va…" at bounding box center [355, 277] width 609 height 253
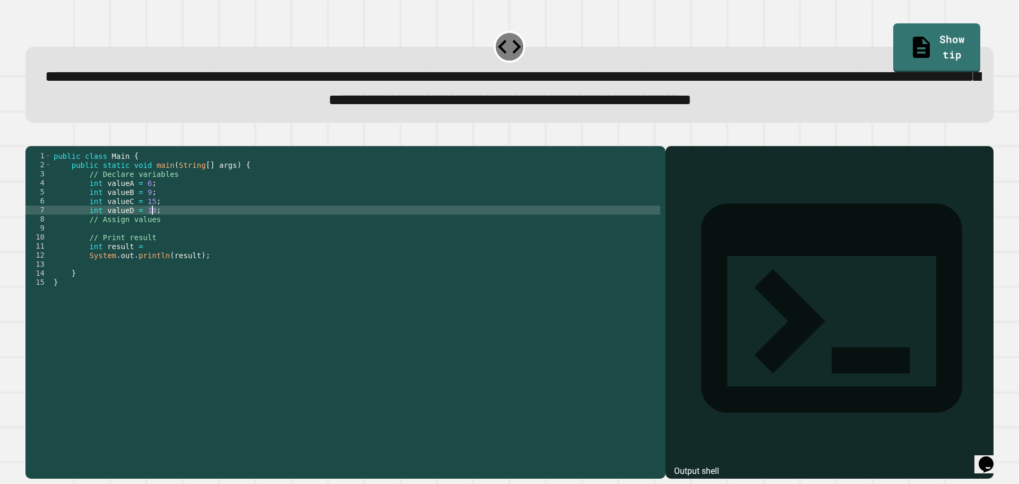
click at [153, 290] on div "public class Main { public static void main ( String [ ] args ) { // Declare va…" at bounding box center [355, 286] width 609 height 271
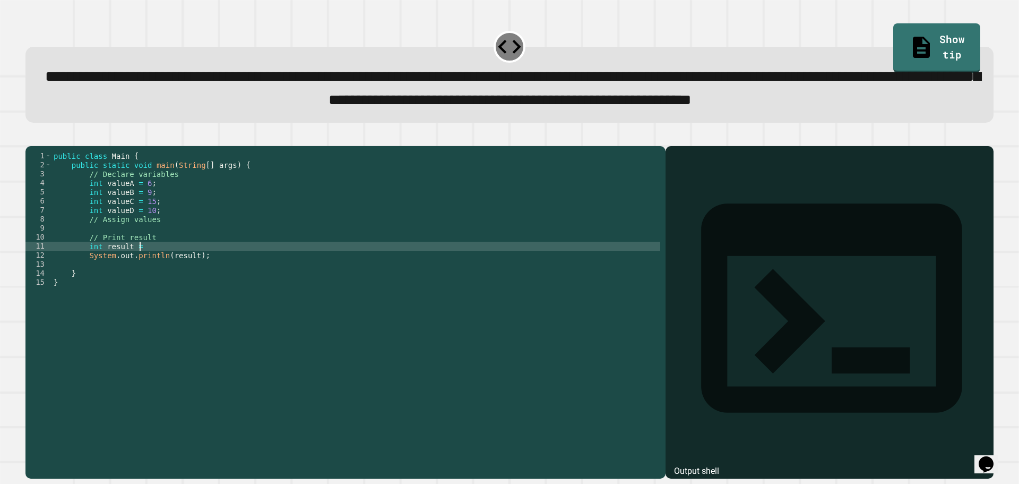
scroll to position [0, 6]
type textarea "**********"
click at [217, 288] on div "public class Main { public static void main ( String [ ] args ) { // Declare va…" at bounding box center [355, 286] width 609 height 271
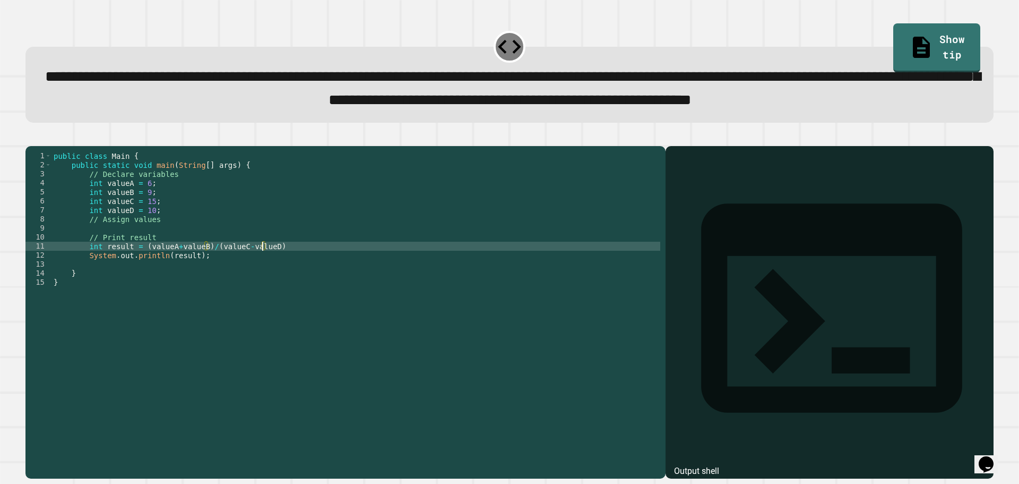
click at [337, 286] on div "public class Main { public static void main ( String [ ] args ) { // Declare va…" at bounding box center [355, 286] width 609 height 271
click at [232, 299] on div "public class Main { public static void main ( String [ ] args ) { // Declare va…" at bounding box center [355, 286] width 609 height 271
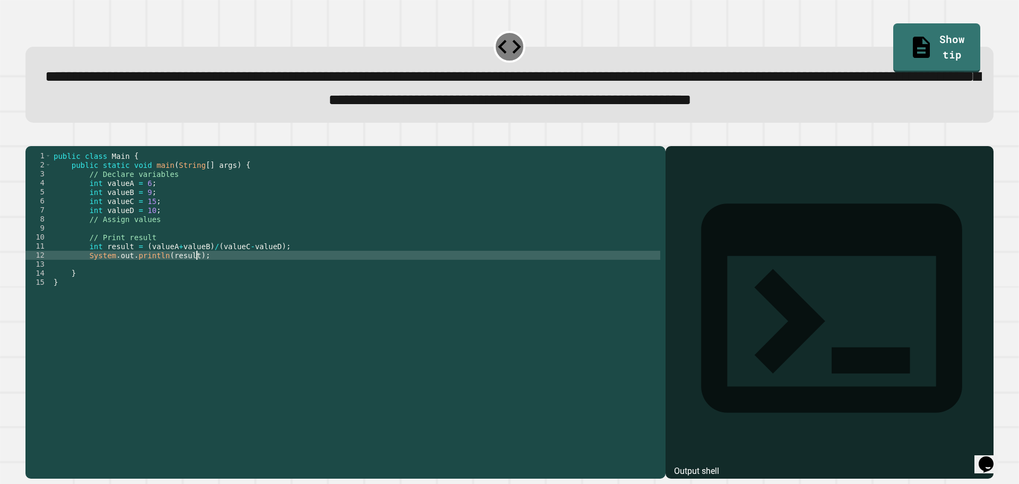
scroll to position [0, 10]
type textarea "**********"
click at [31, 137] on button "button" at bounding box center [31, 137] width 0 height 0
